Goal: Task Accomplishment & Management: Manage account settings

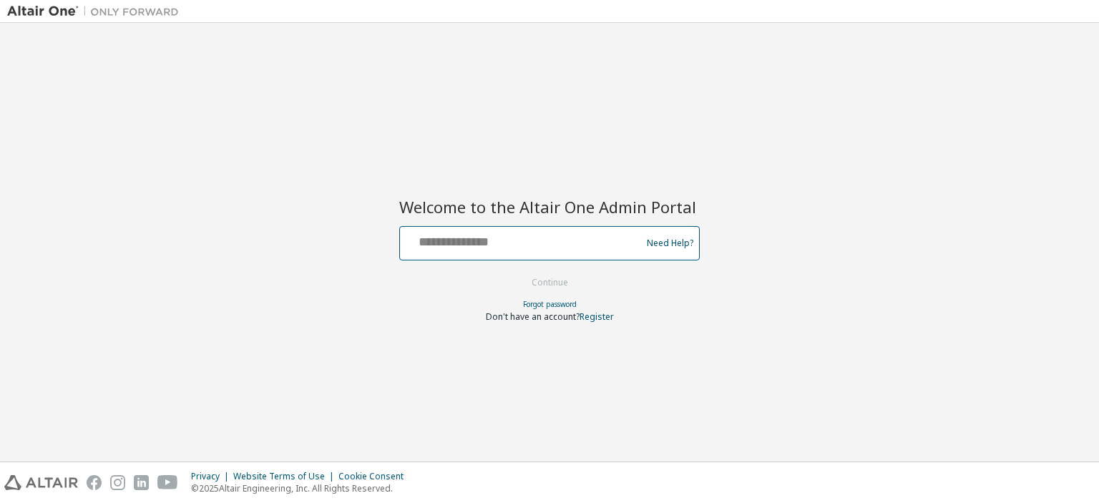
click at [516, 246] on input "text" at bounding box center [523, 240] width 234 height 21
type input "**********"
click at [552, 277] on button "Continue" at bounding box center [550, 282] width 67 height 21
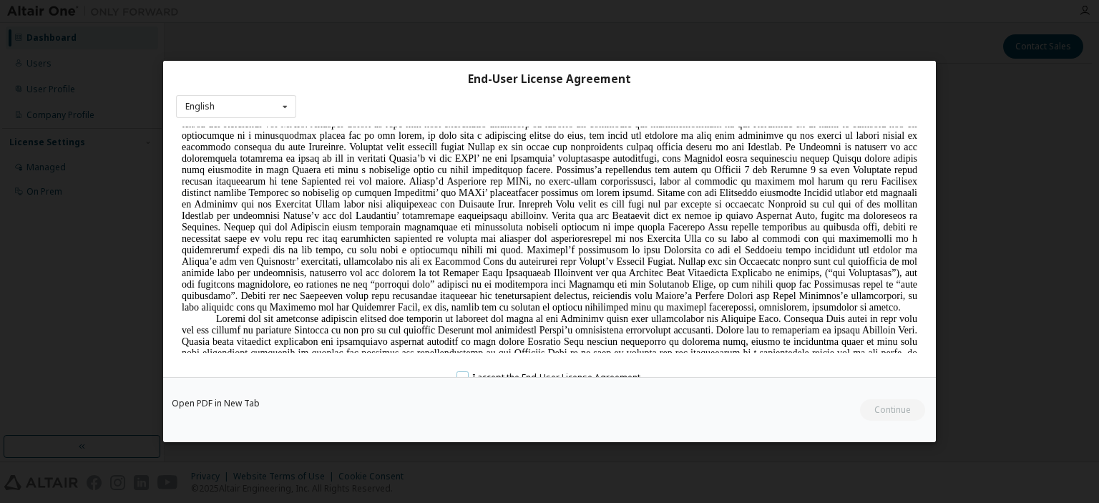
click at [464, 374] on label "I accept the End-User License Agreement." at bounding box center [549, 377] width 186 height 12
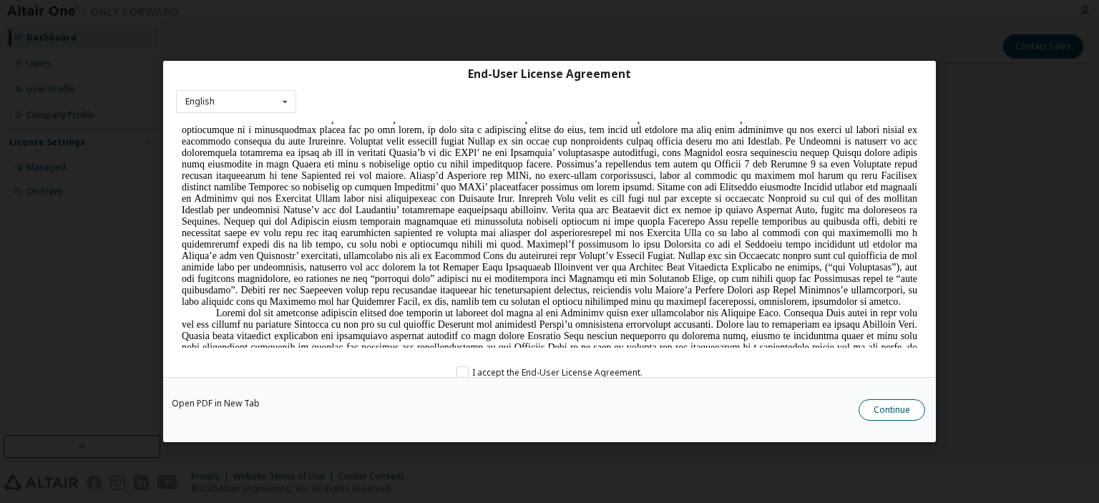
click at [874, 407] on button "Continue" at bounding box center [892, 409] width 67 height 21
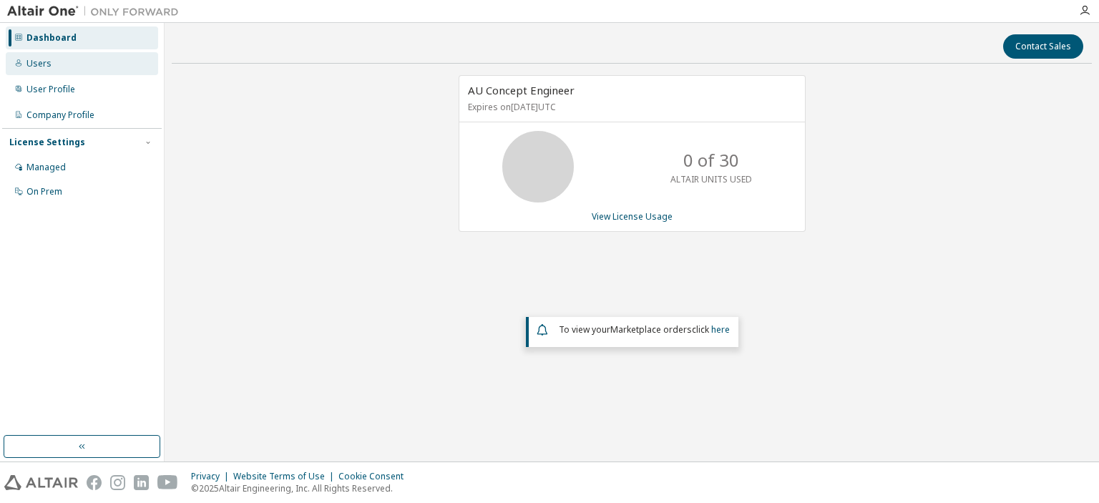
click at [124, 69] on div "Users" at bounding box center [82, 63] width 152 height 23
